Goal: Consume media (video, audio)

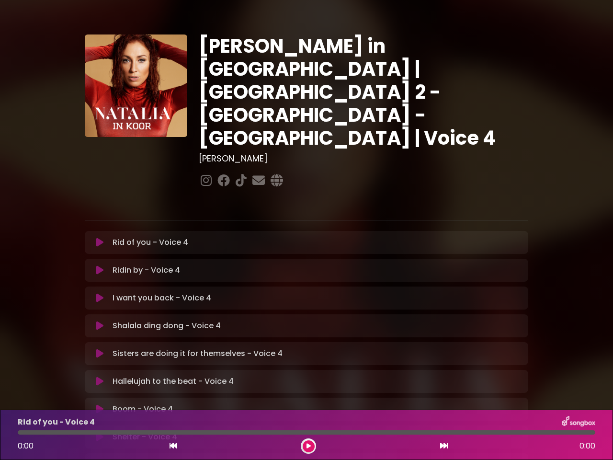
click at [100, 238] on icon at bounding box center [99, 243] width 7 height 10
click at [100, 265] on icon at bounding box center [99, 270] width 7 height 10
click at [100, 293] on icon at bounding box center [99, 298] width 7 height 10
click at [100, 321] on icon at bounding box center [99, 326] width 7 height 10
click at [100, 349] on icon at bounding box center [99, 354] width 7 height 10
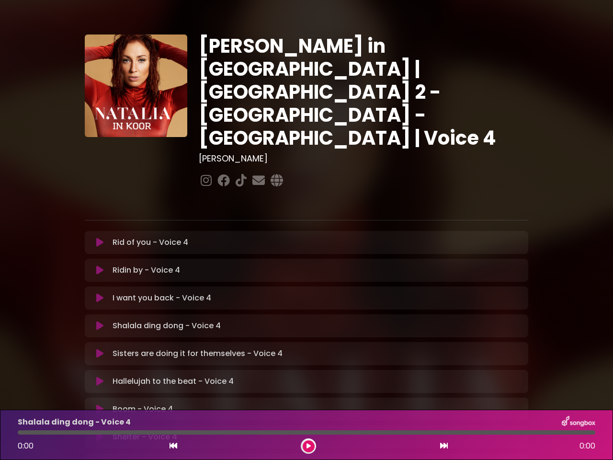
click at [100, 377] on icon at bounding box center [99, 382] width 7 height 10
click at [100, 404] on icon at bounding box center [99, 409] width 7 height 10
click at [100, 432] on icon at bounding box center [99, 437] width 7 height 10
click at [173, 446] on icon at bounding box center [174, 446] width 8 height 8
click at [309, 446] on icon at bounding box center [309, 446] width 4 height 6
